Goal: Use online tool/utility: Utilize a website feature to perform a specific function

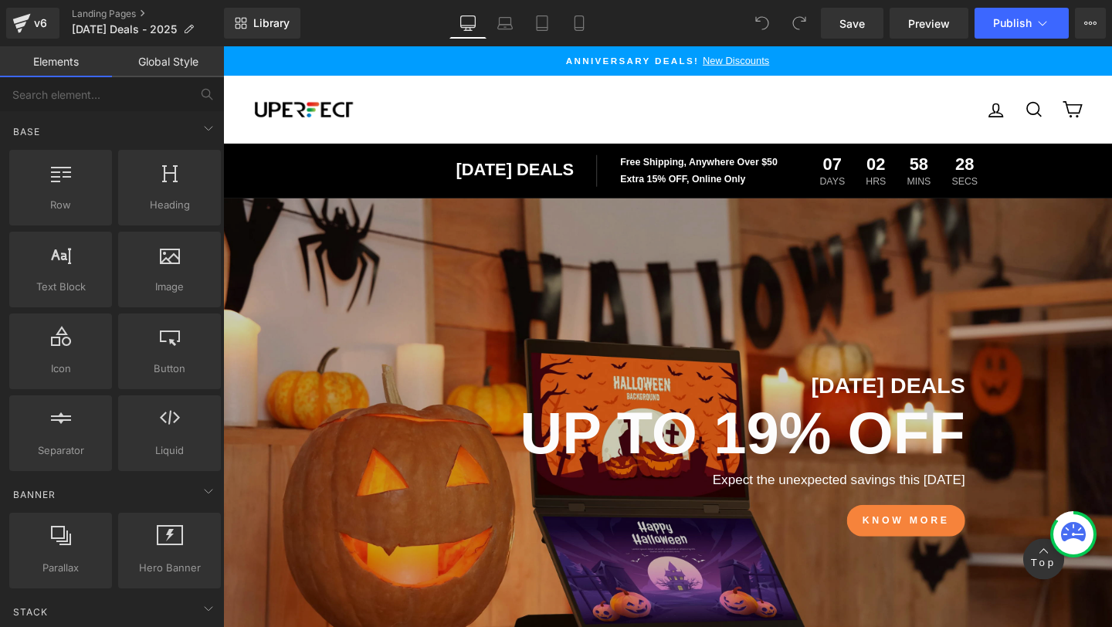
click at [676, 251] on div "HALLOWEEN DEALS Text Block UP TO 19% off Text Block Expect the unexpected savin…" at bounding box center [690, 469] width 934 height 526
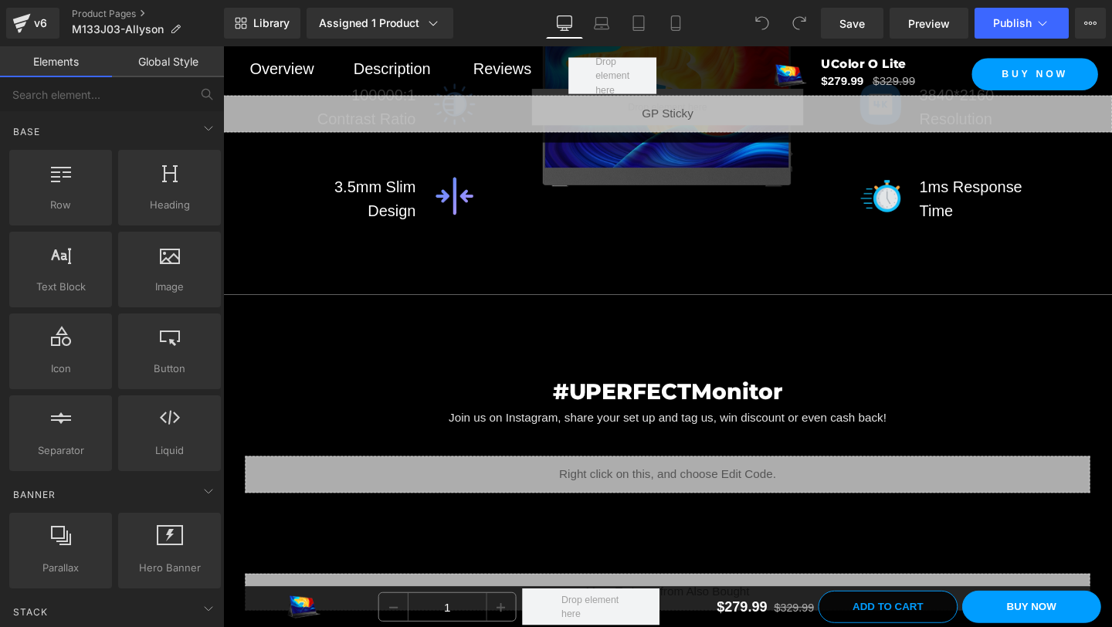
scroll to position [4638, 0]
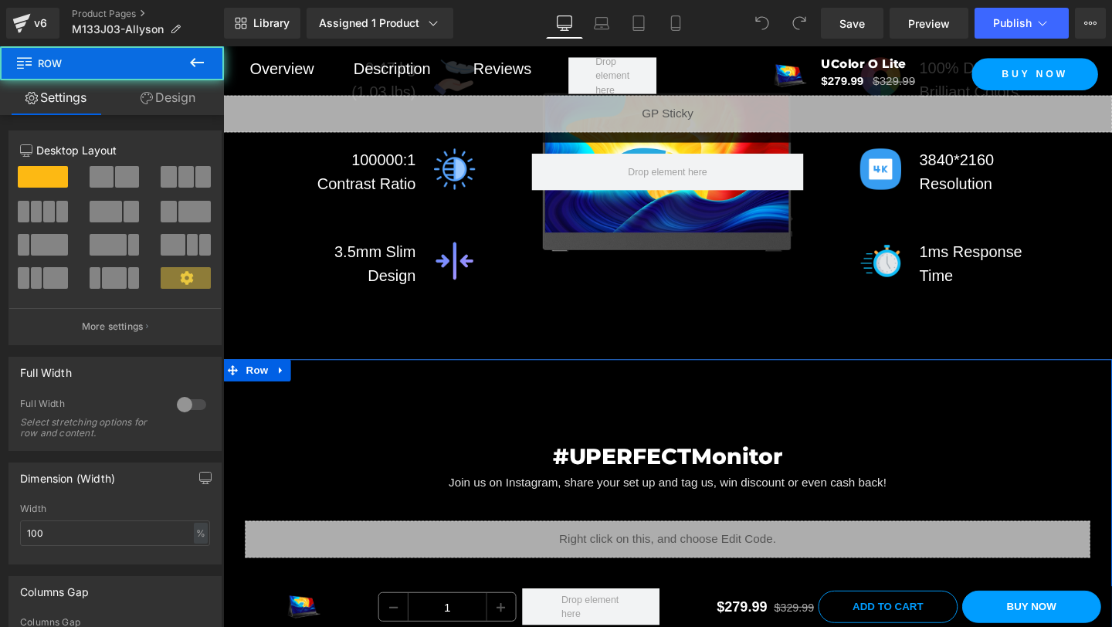
click at [693, 434] on div "#UPERFECTMonitor Heading Join us on Instagram, share your set up and tag us, wi…" at bounding box center [690, 560] width 934 height 371
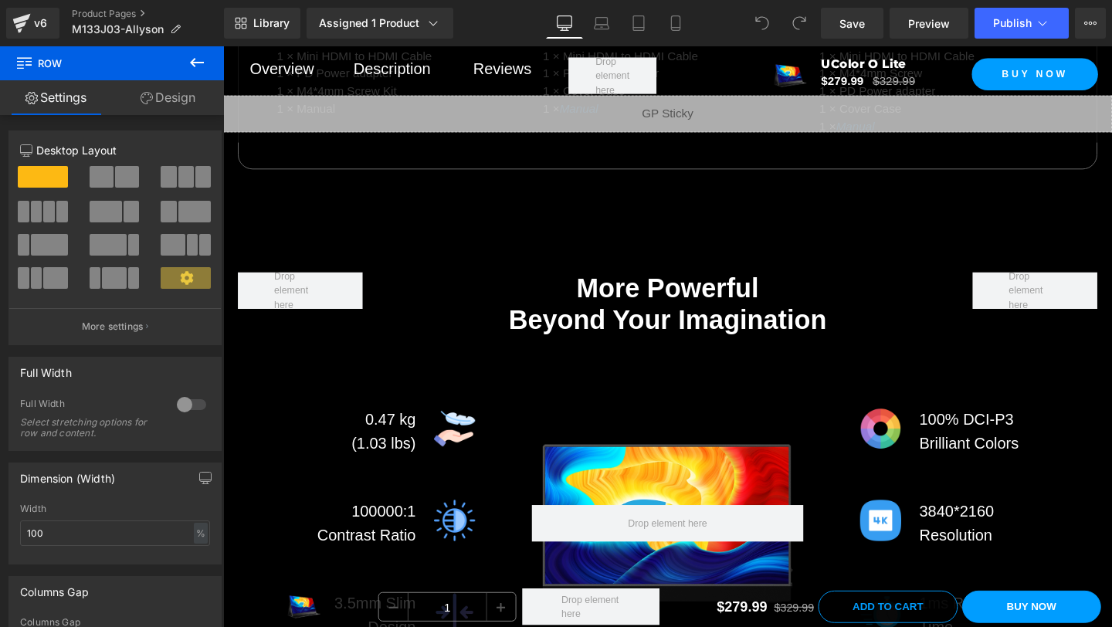
scroll to position [4229, 0]
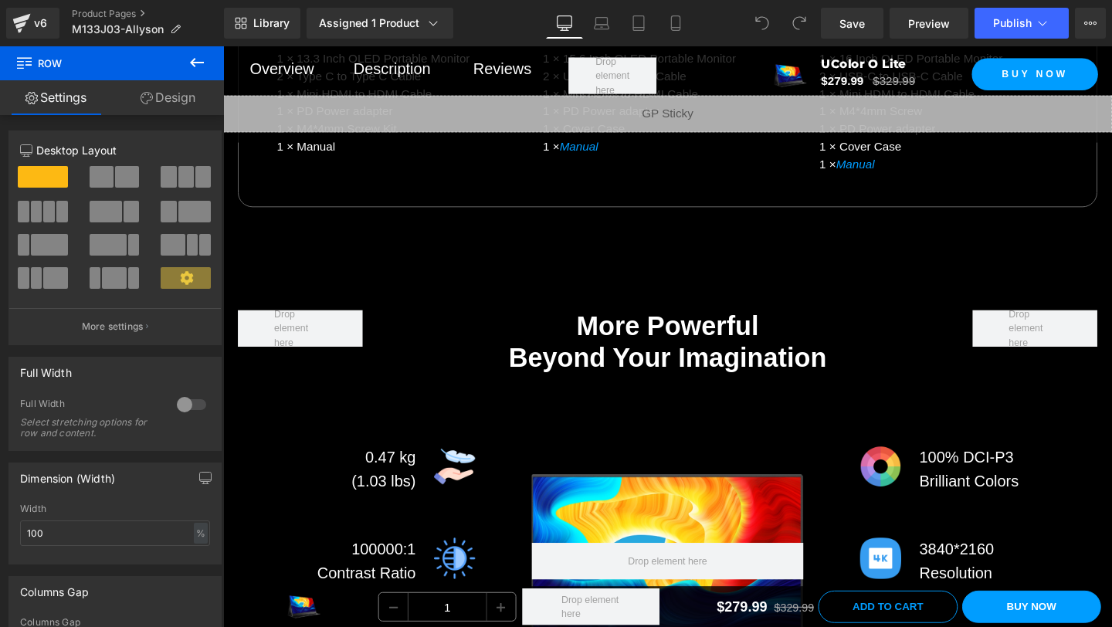
click at [673, 535] on div at bounding box center [690, 587] width 286 height 271
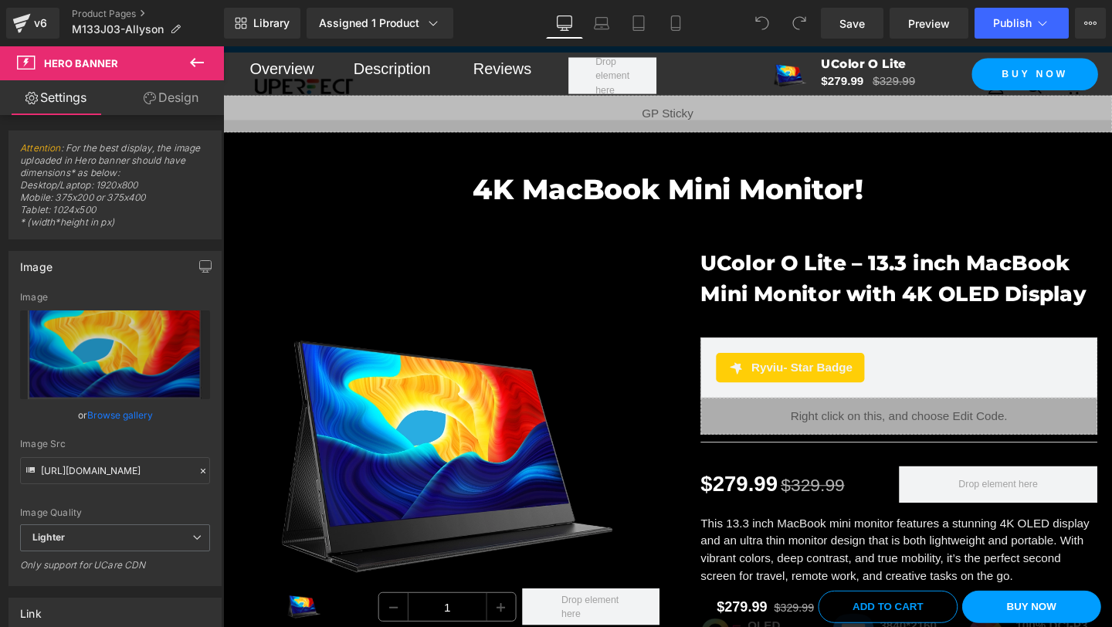
scroll to position [0, 0]
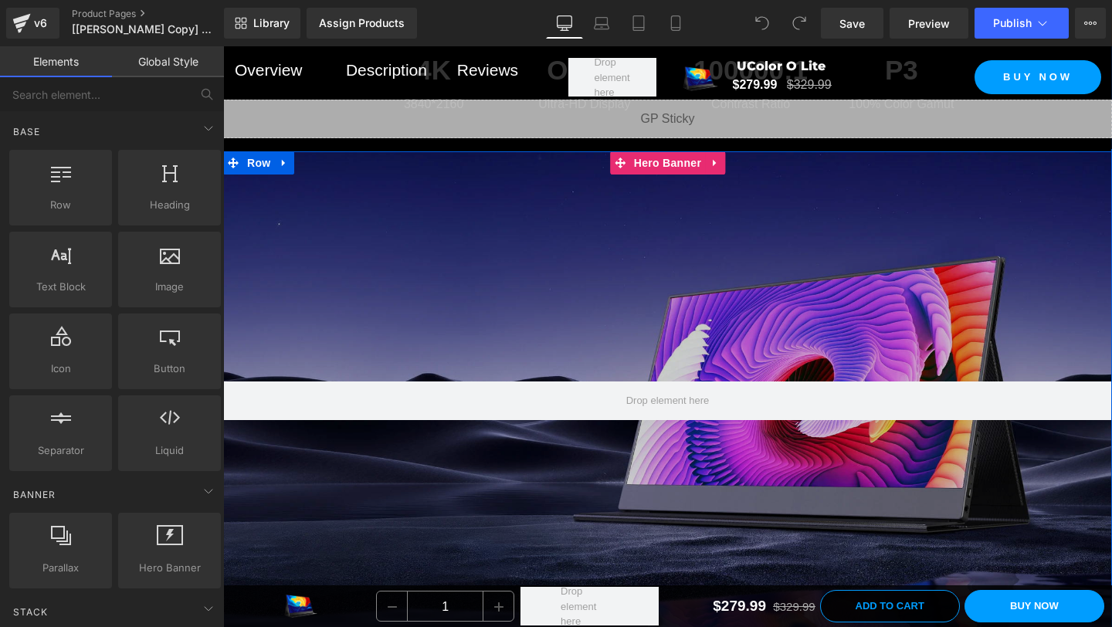
click at [658, 289] on div at bounding box center [667, 401] width 889 height 500
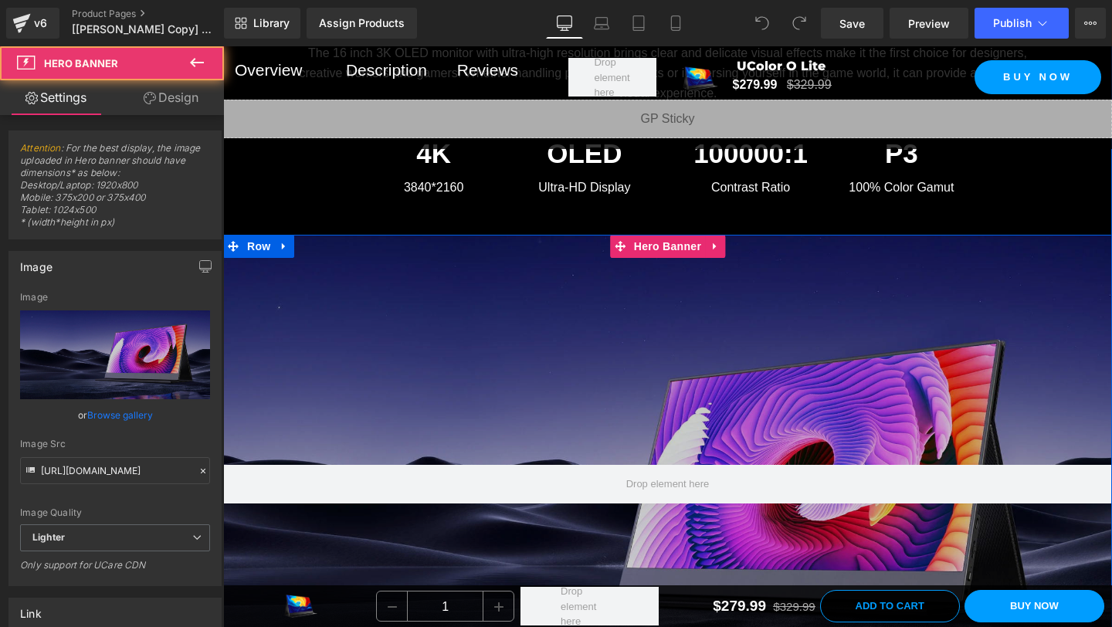
scroll to position [1393, 0]
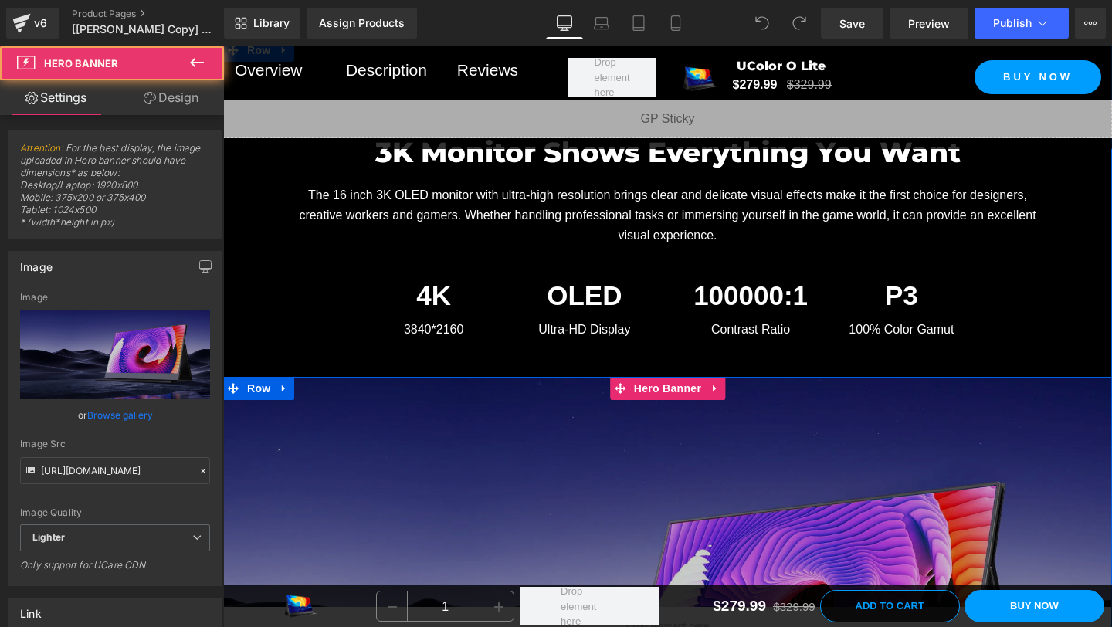
click at [653, 444] on div at bounding box center [667, 627] width 889 height 500
click at [653, 378] on span "Hero Banner" at bounding box center [667, 389] width 75 height 23
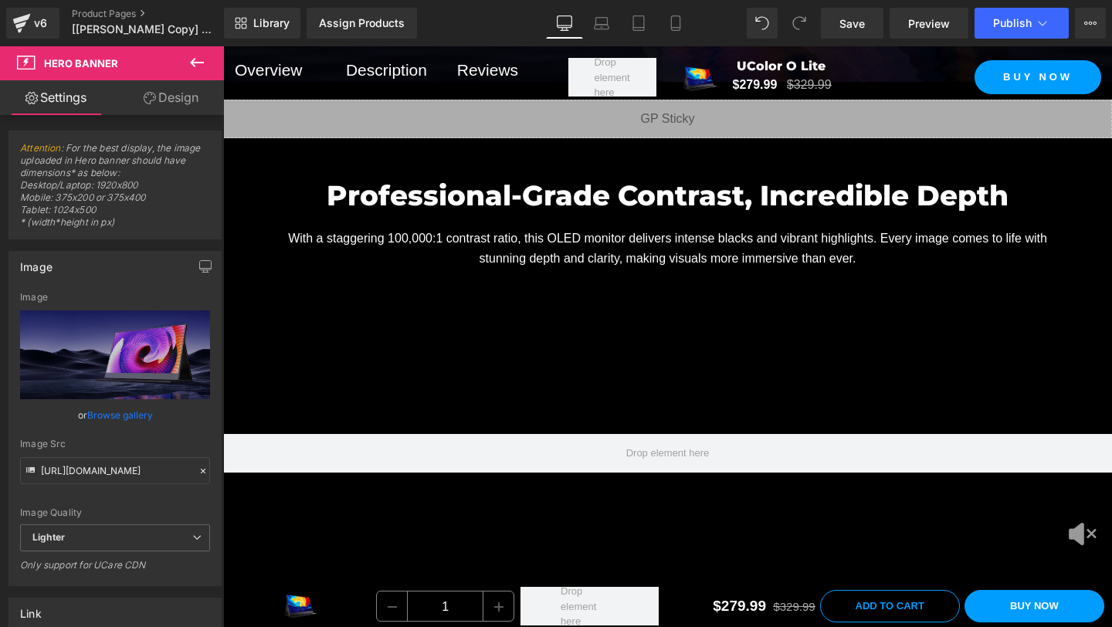
scroll to position [2251, 0]
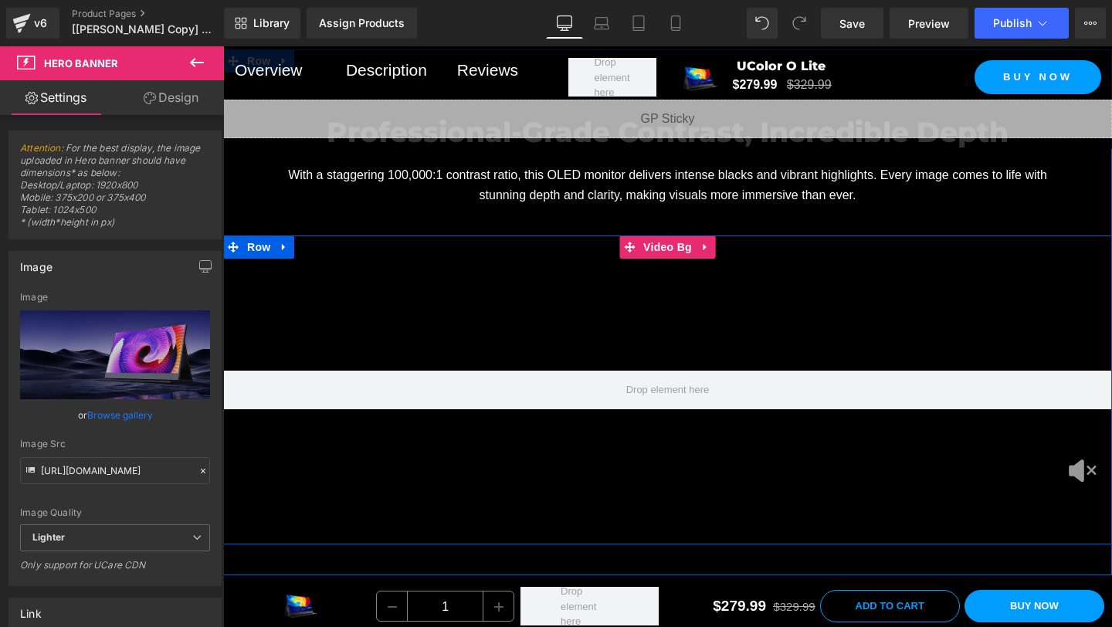
click at [679, 236] on span "Video Bg" at bounding box center [667, 247] width 56 height 23
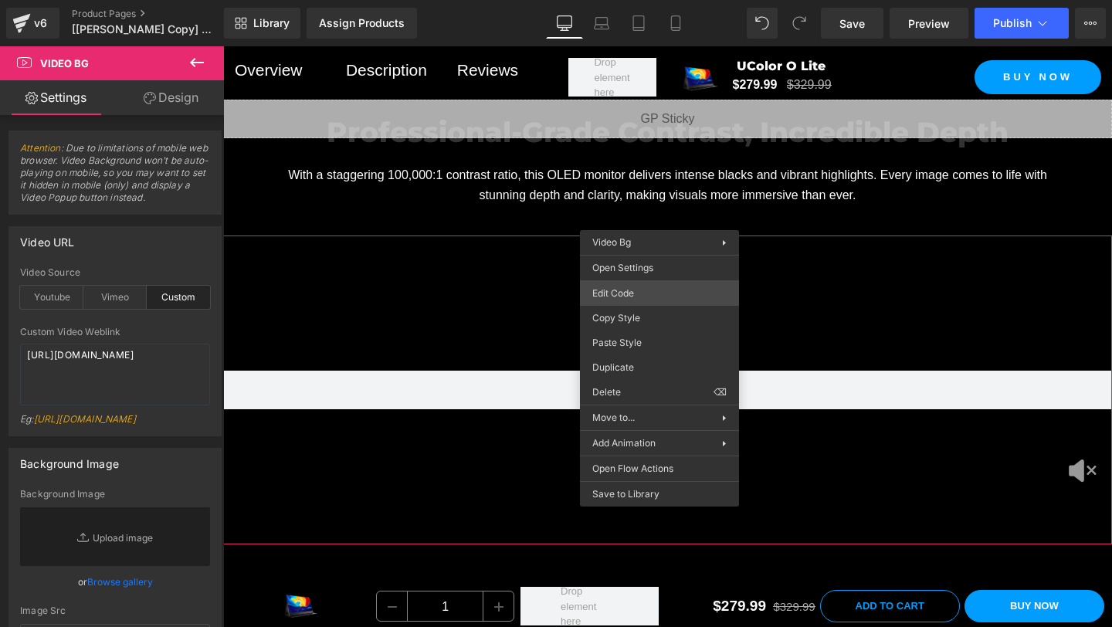
click at [631, 0] on div "Video Bg You are previewing how the will restyle your page. You can not edit El…" at bounding box center [556, 0] width 1112 height 0
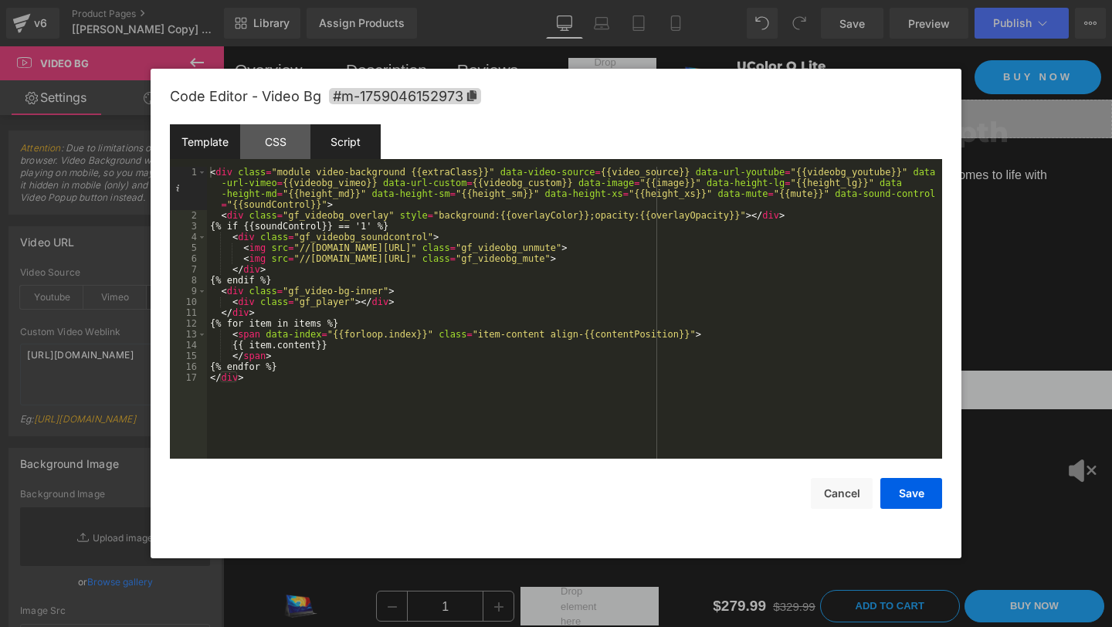
click at [351, 141] on div "Script" at bounding box center [345, 141] width 70 height 35
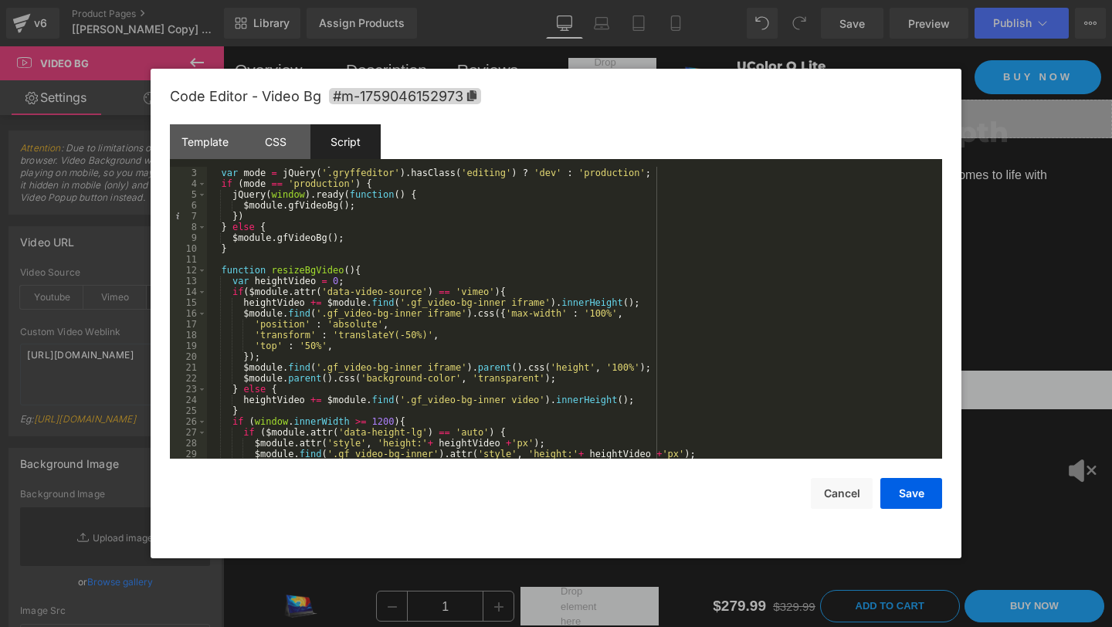
scroll to position [1, 0]
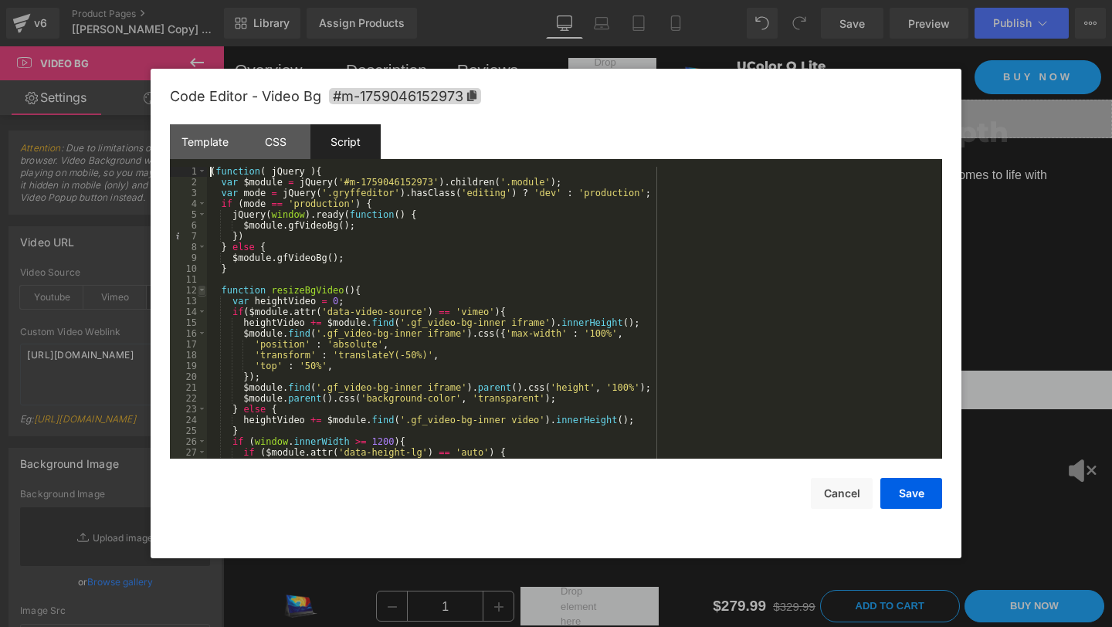
click at [202, 290] on span at bounding box center [202, 290] width 8 height 11
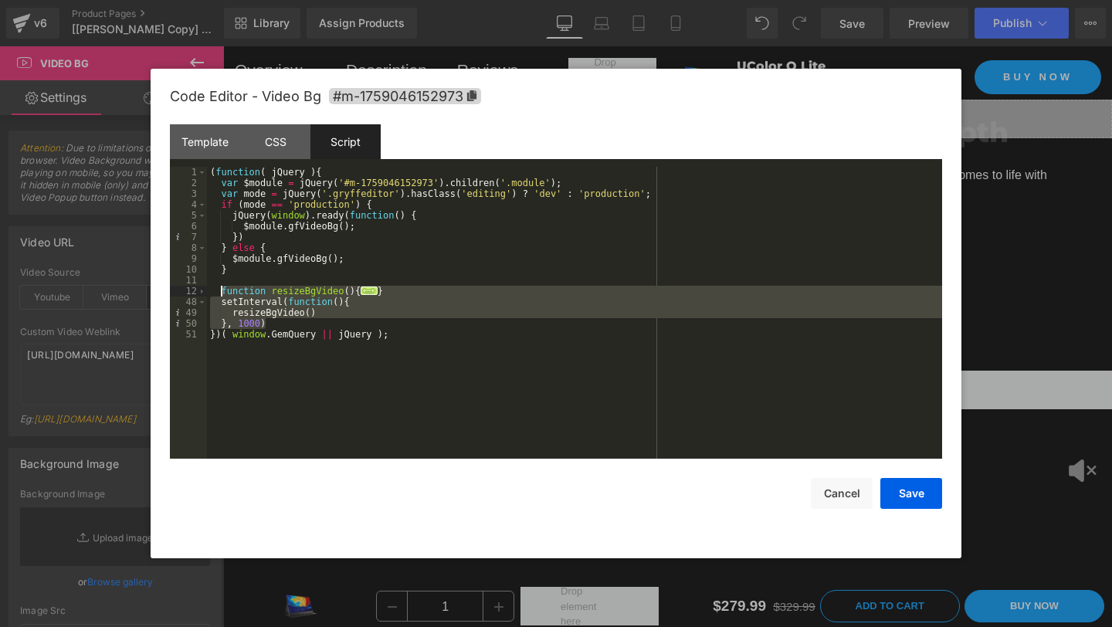
drag, startPoint x: 280, startPoint y: 322, endPoint x: 222, endPoint y: 290, distance: 66.4
click at [222, 290] on div "( function ( jQuery ) { var $module = jQuery ( '#m-1759046152973' ) . children …" at bounding box center [574, 324] width 735 height 314
click at [461, 336] on div "( function ( jQuery ) { var $module = jQuery ( '#m-1759046152973' ) . children …" at bounding box center [574, 324] width 735 height 314
